Goal: Transaction & Acquisition: Obtain resource

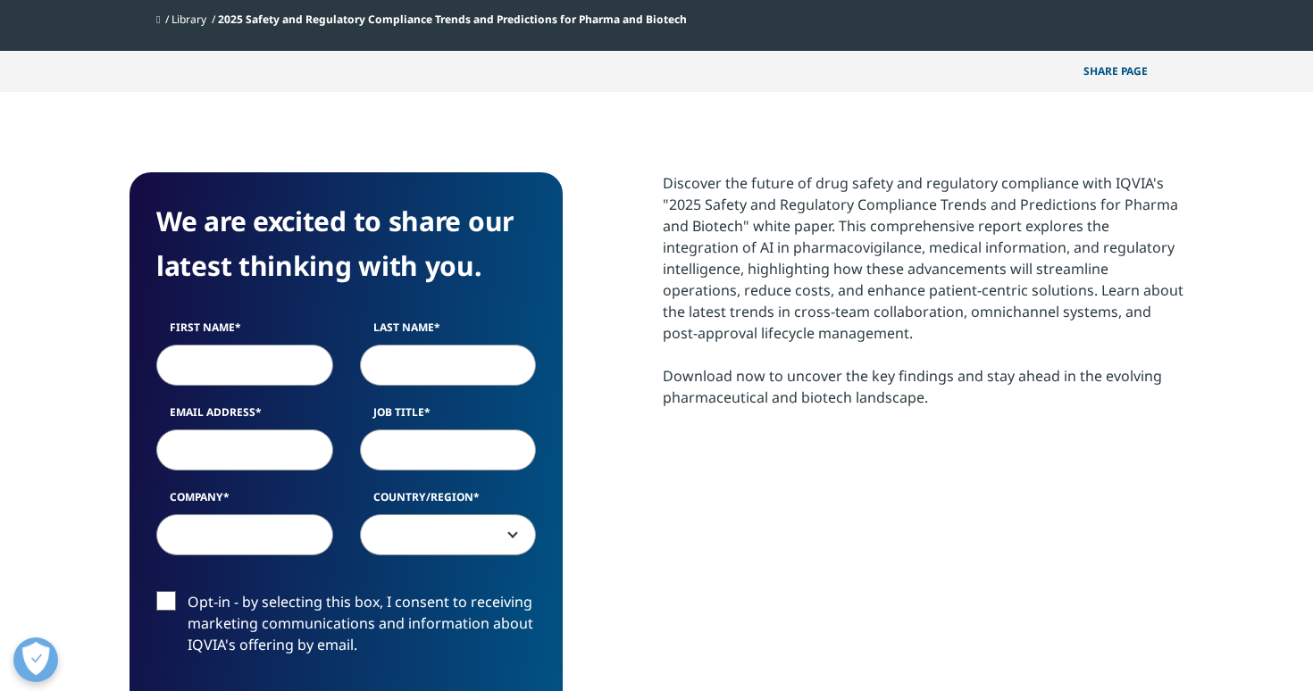
click at [288, 368] on input "First Name" at bounding box center [244, 365] width 177 height 41
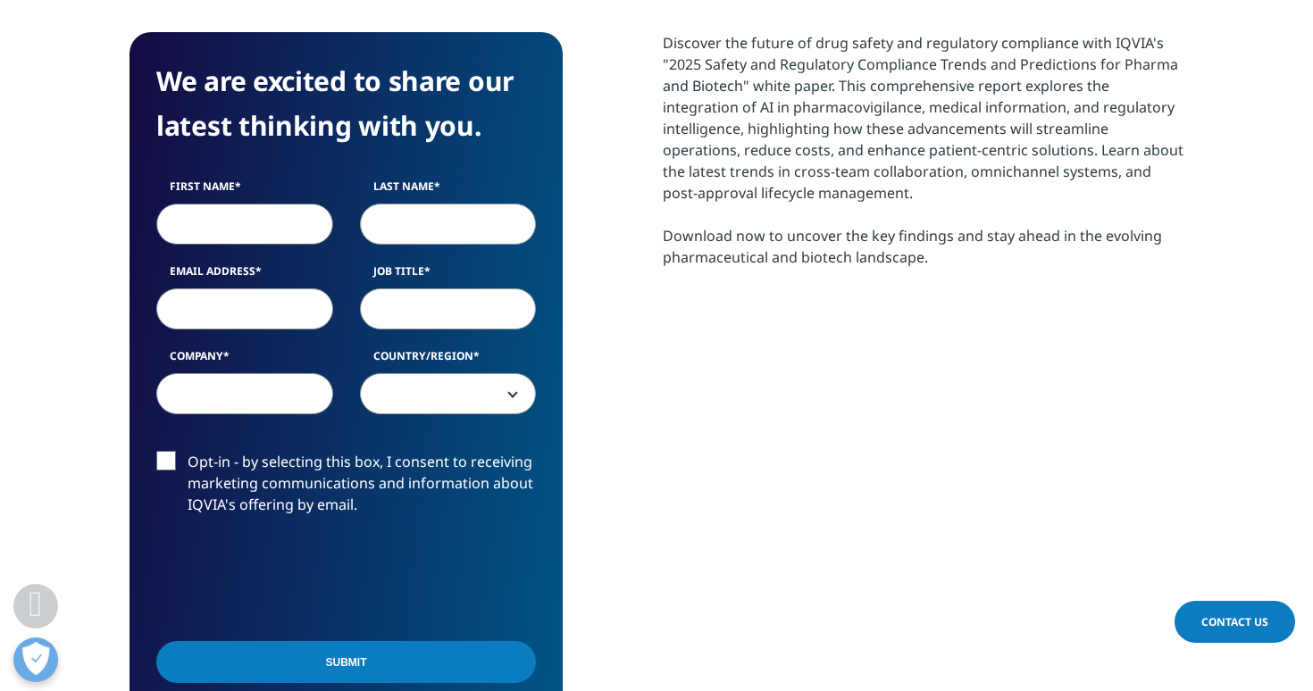
scroll to position [981, 0]
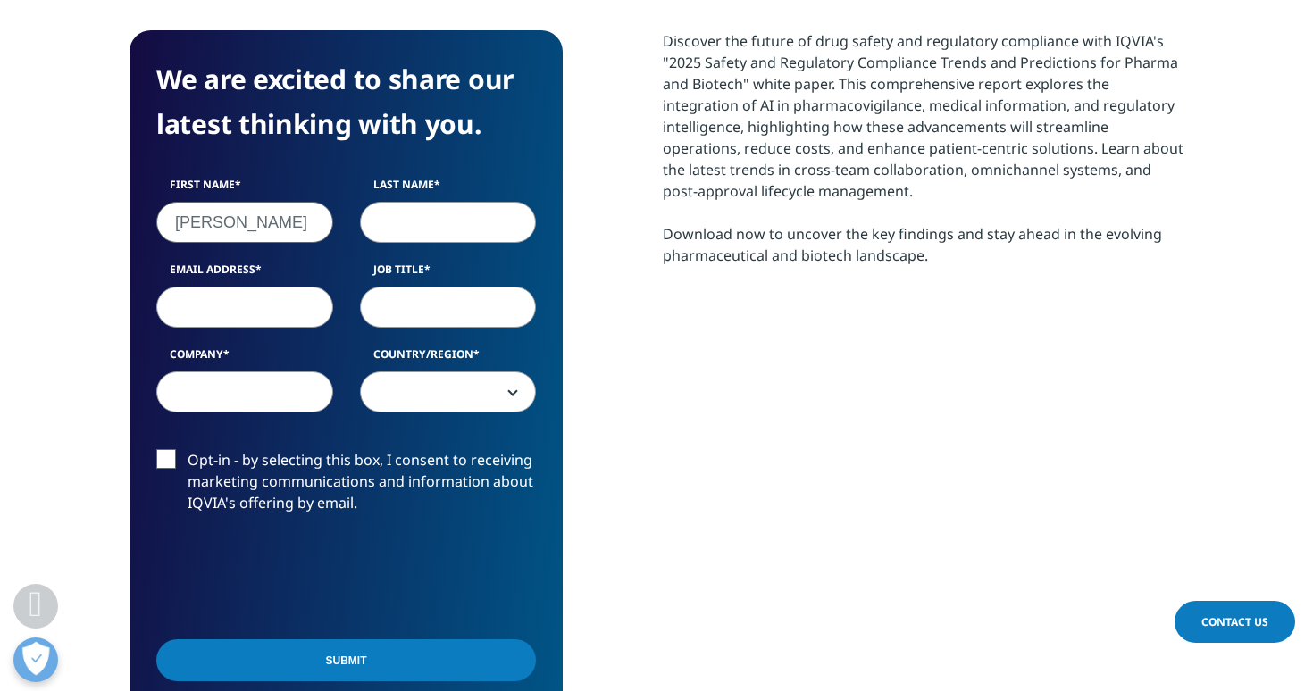
type input "[PERSON_NAME]"
type input "[EMAIL_ADDRESS][DOMAIN_NAME]"
type input "N/A"
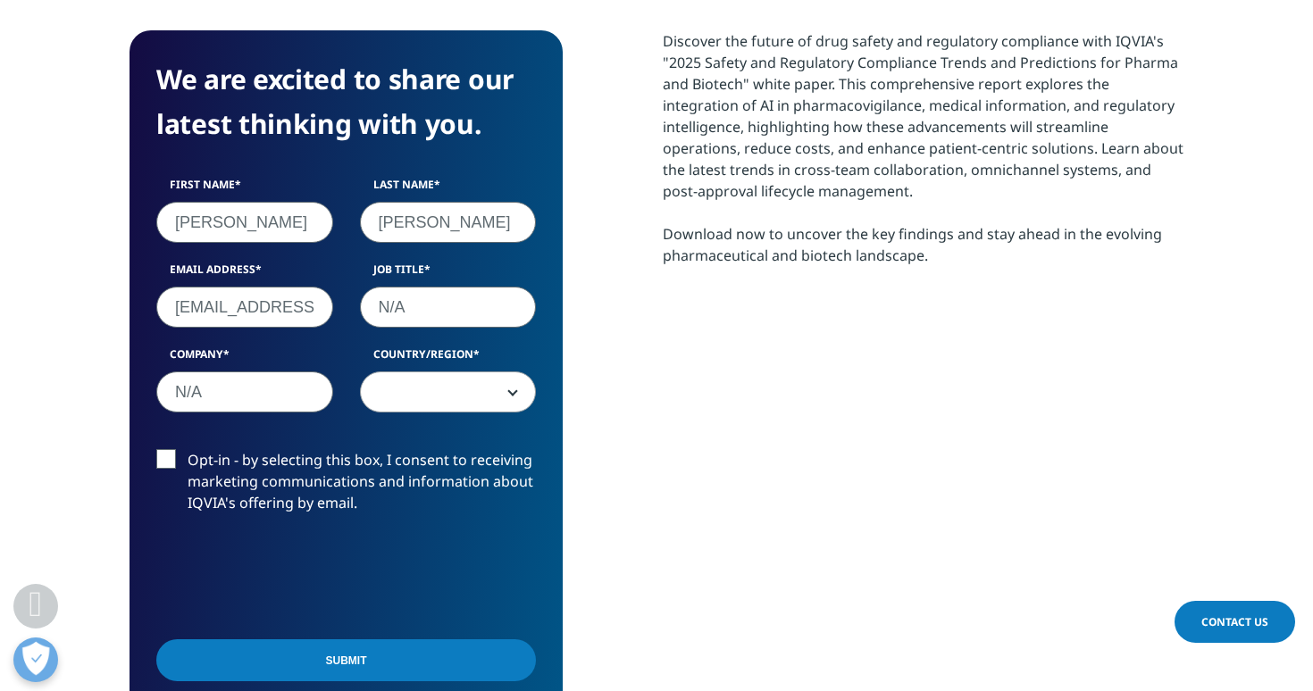
click at [507, 387] on span at bounding box center [448, 392] width 175 height 41
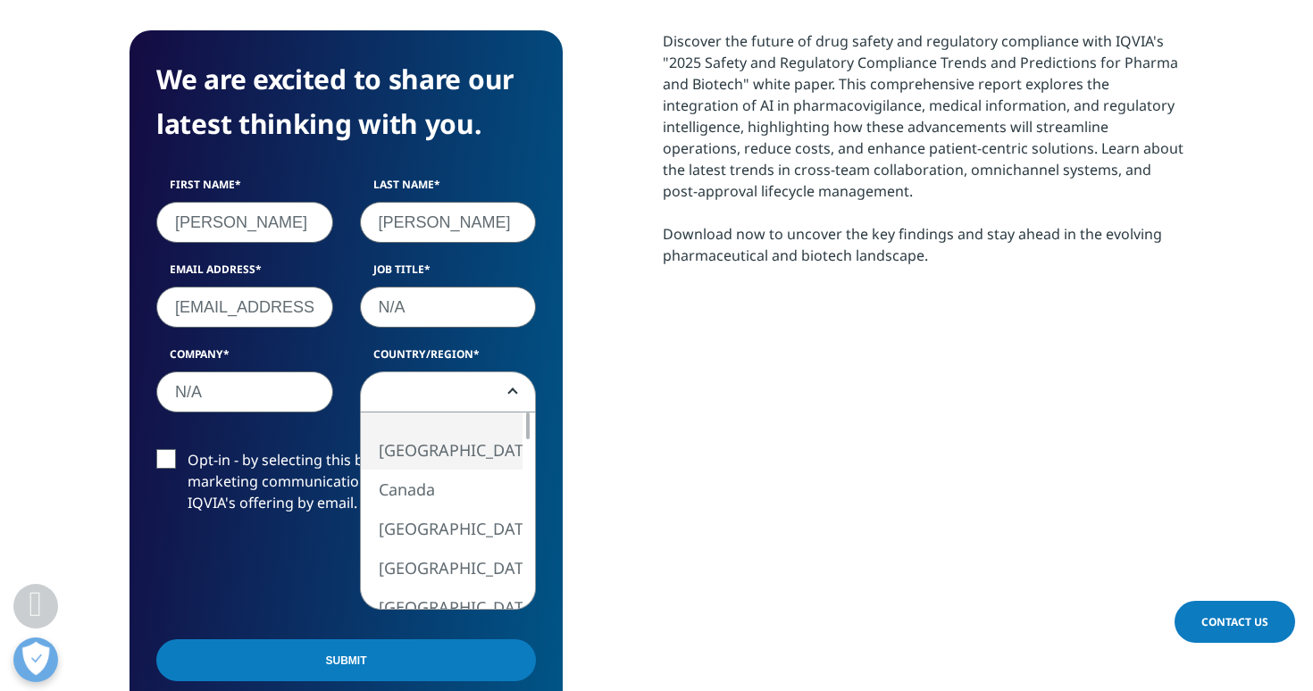
select select "[GEOGRAPHIC_DATA]"
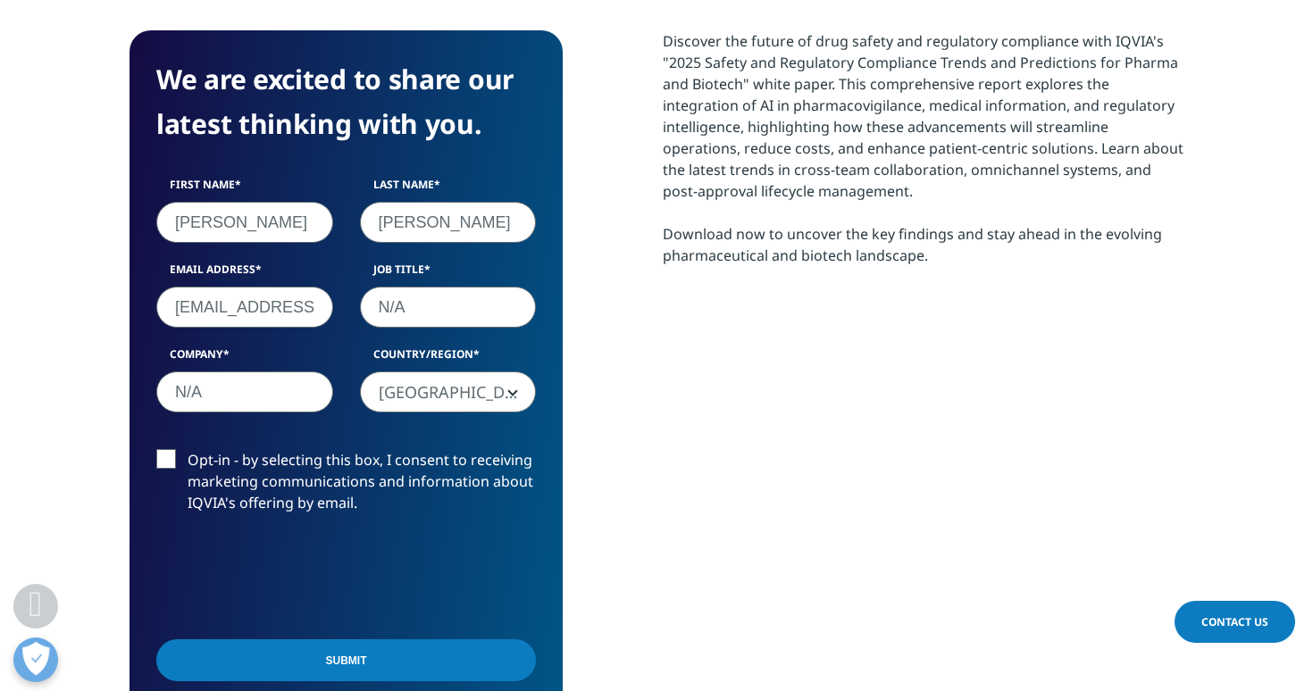
click at [174, 460] on label "Opt-in - by selecting this box, I consent to receiving marketing communications…" at bounding box center [346, 486] width 380 height 74
click at [188, 449] on input "Opt-in - by selecting this box, I consent to receiving marketing communications…" at bounding box center [188, 449] width 0 height 0
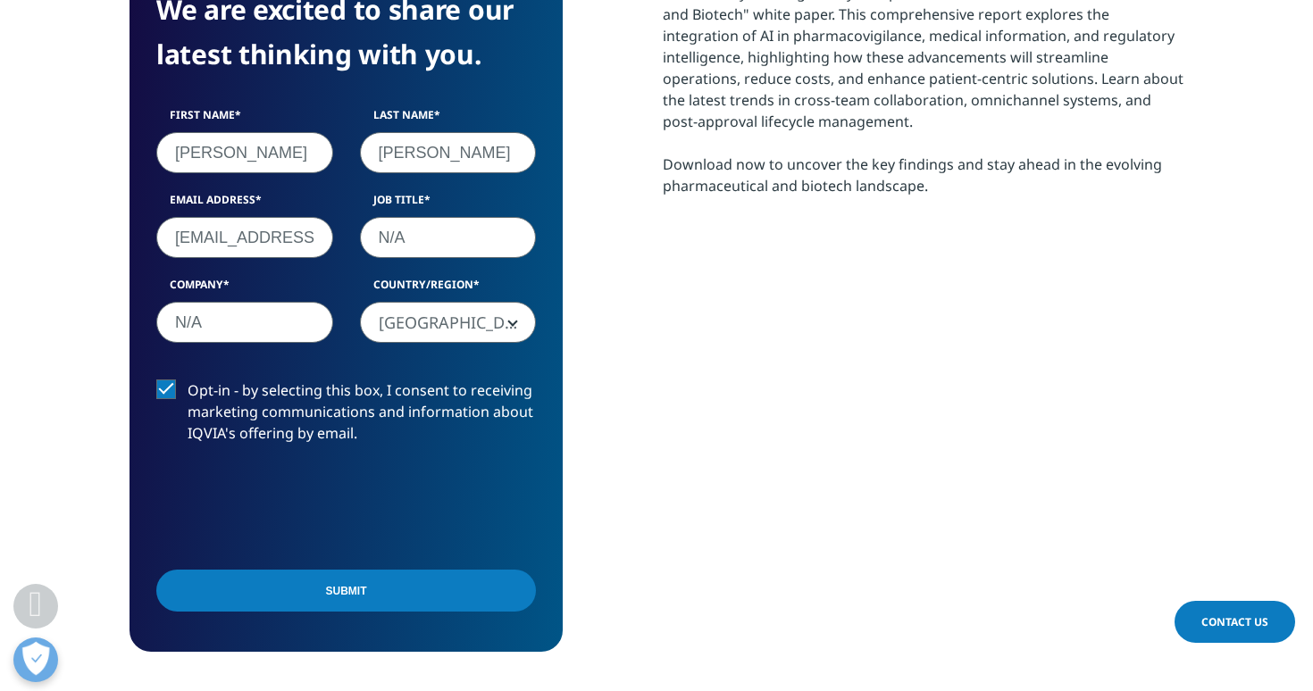
click at [271, 608] on input "Submit" at bounding box center [346, 591] width 380 height 42
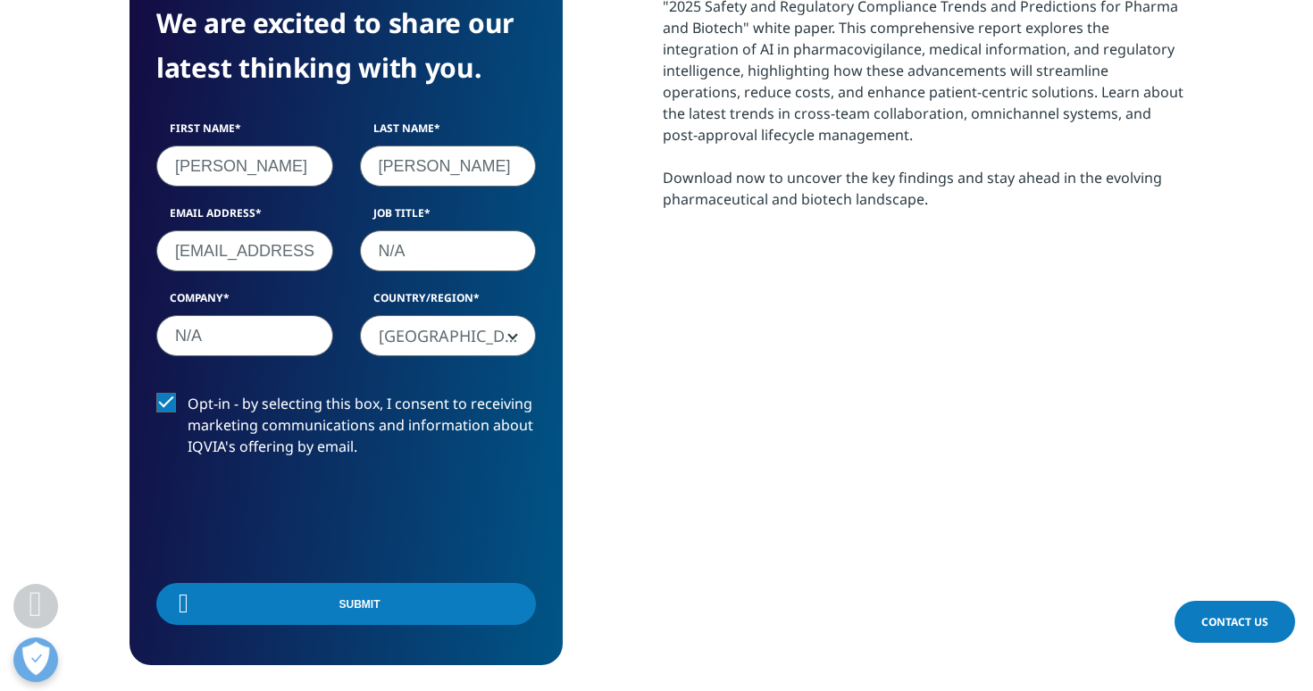
scroll to position [280, 1054]
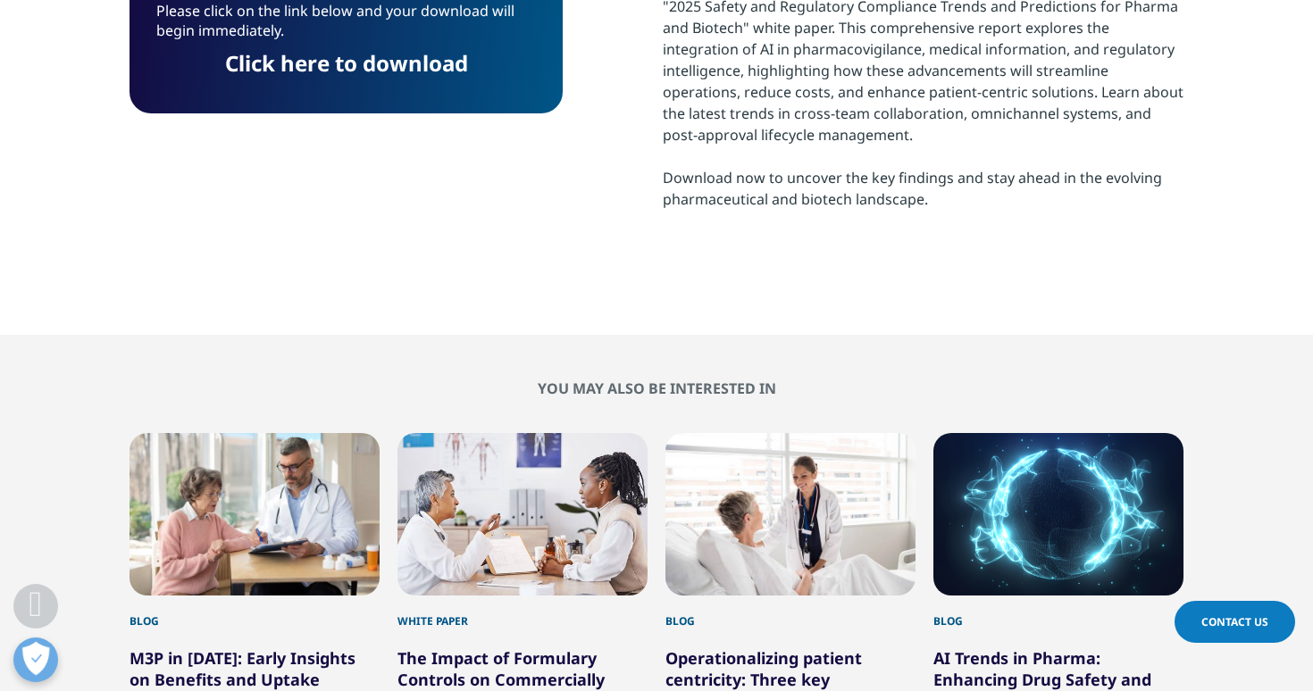
click at [297, 59] on link "Click here to download" at bounding box center [346, 62] width 243 height 29
